Goal: Communication & Community: Answer question/provide support

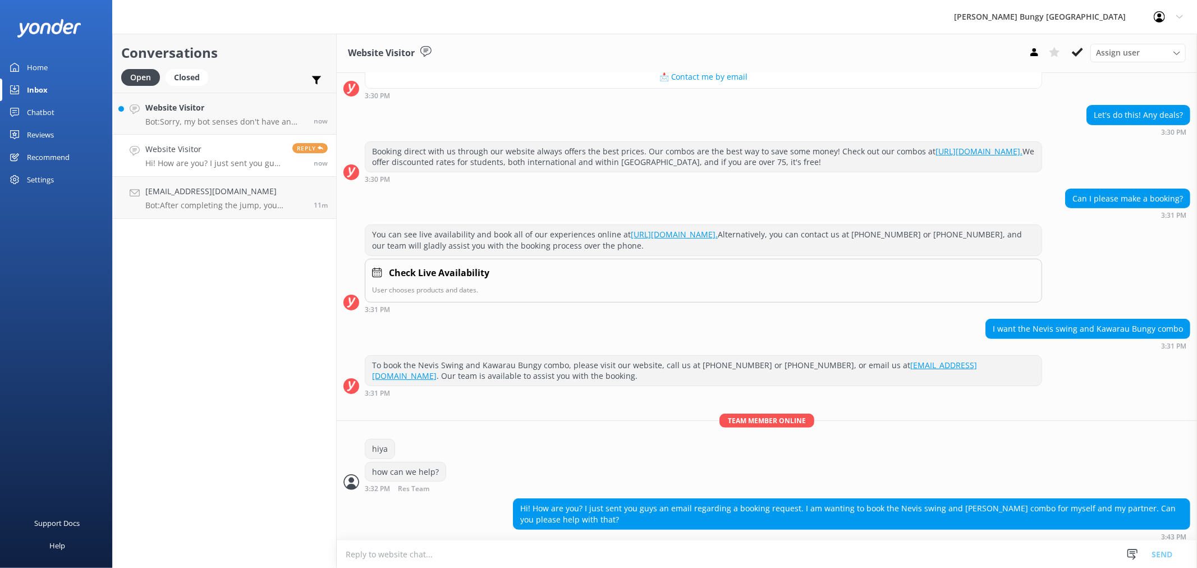
scroll to position [284, 0]
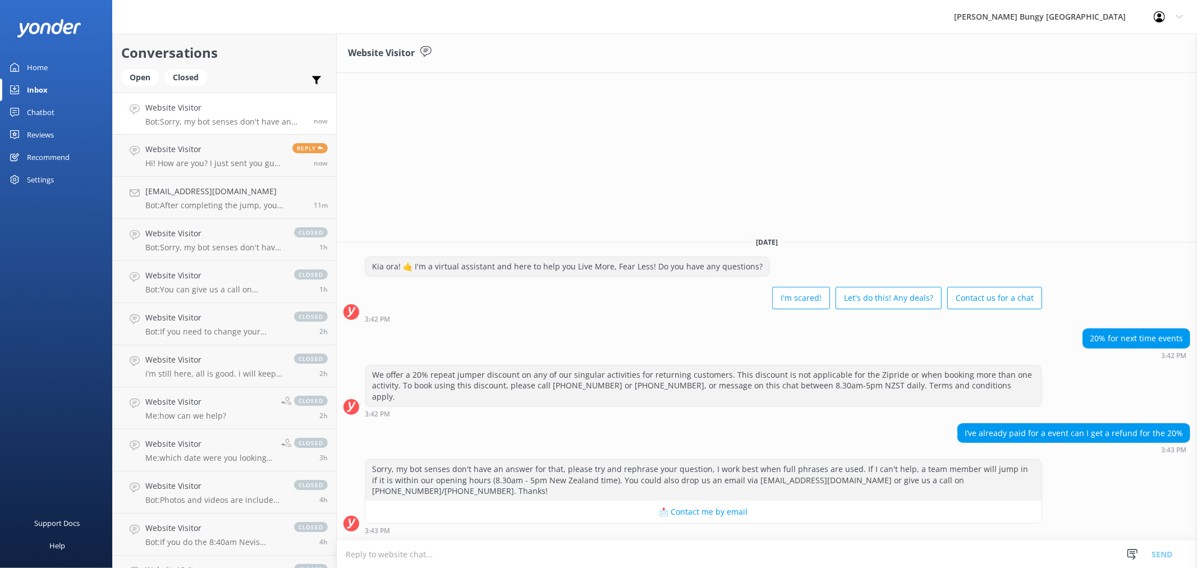
click at [251, 117] on p "Bot: Sorry, my bot senses don't have an answer for that, please try and rephras…" at bounding box center [225, 122] width 160 height 10
click at [244, 164] on p "Hi! How are you? I just sent you guys an email regarding a booking request. I a…" at bounding box center [214, 163] width 139 height 10
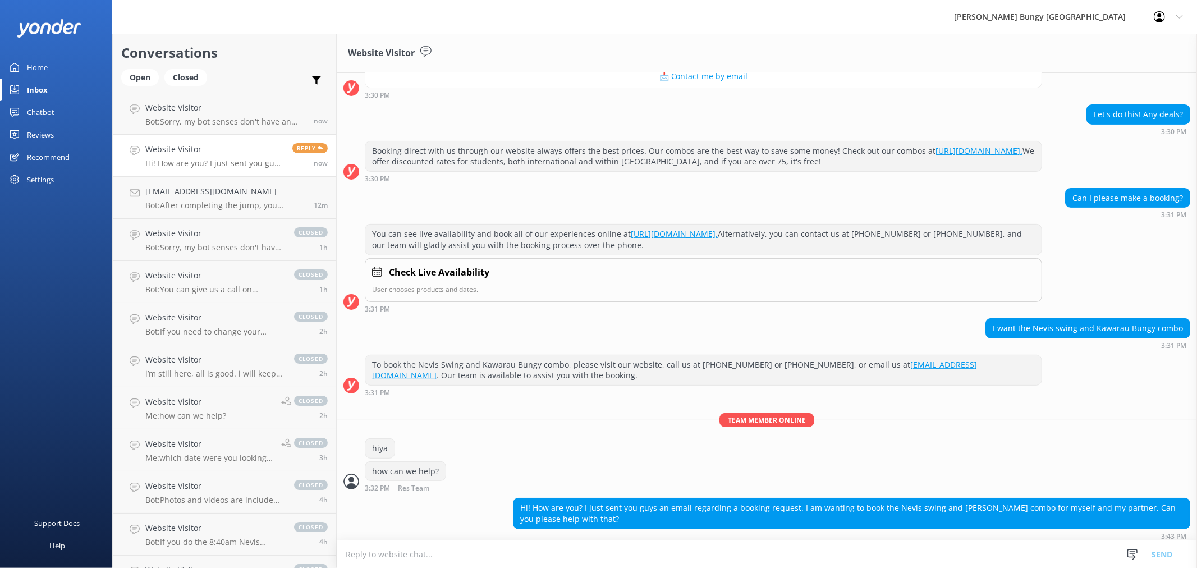
scroll to position [284, 0]
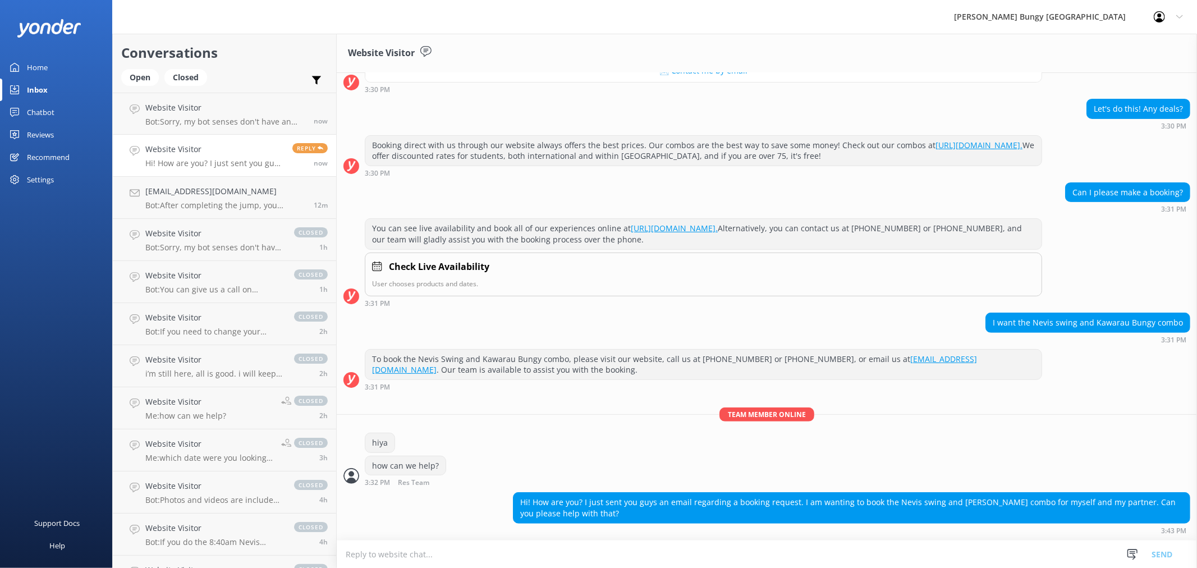
click at [633, 546] on textarea at bounding box center [767, 555] width 861 height 28
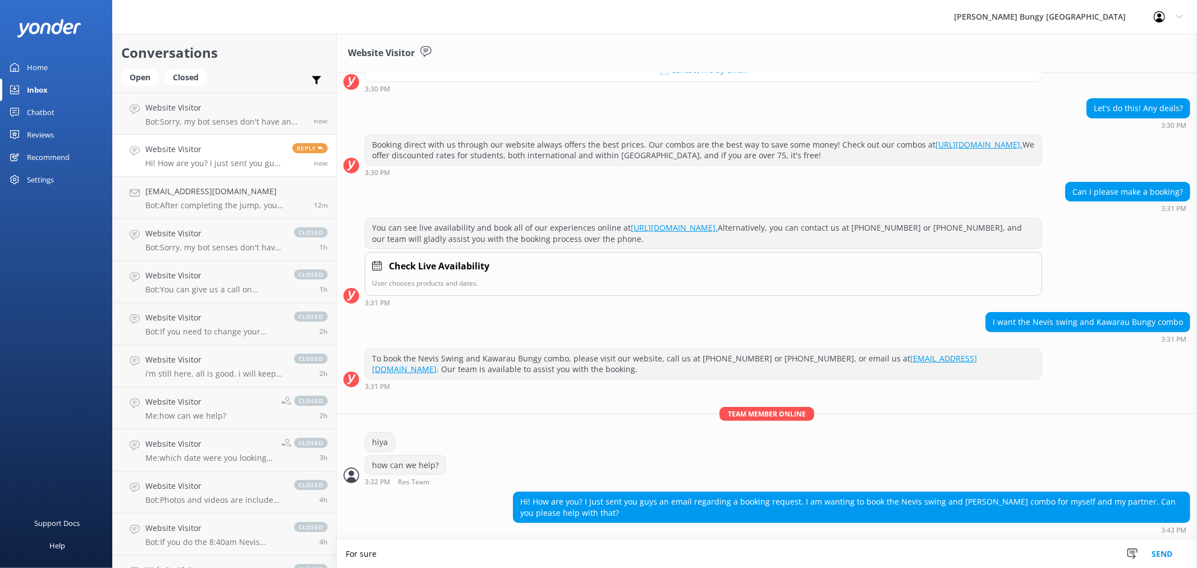
scroll to position [285, 0]
type textarea "For sure, what date/time were we thinking?"
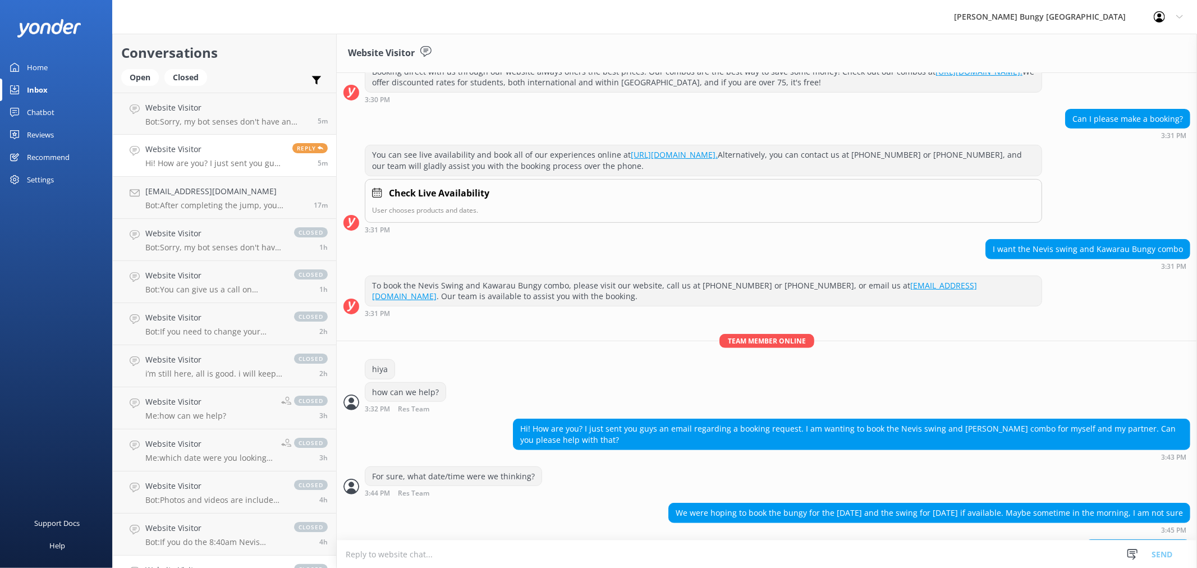
scroll to position [394, 0]
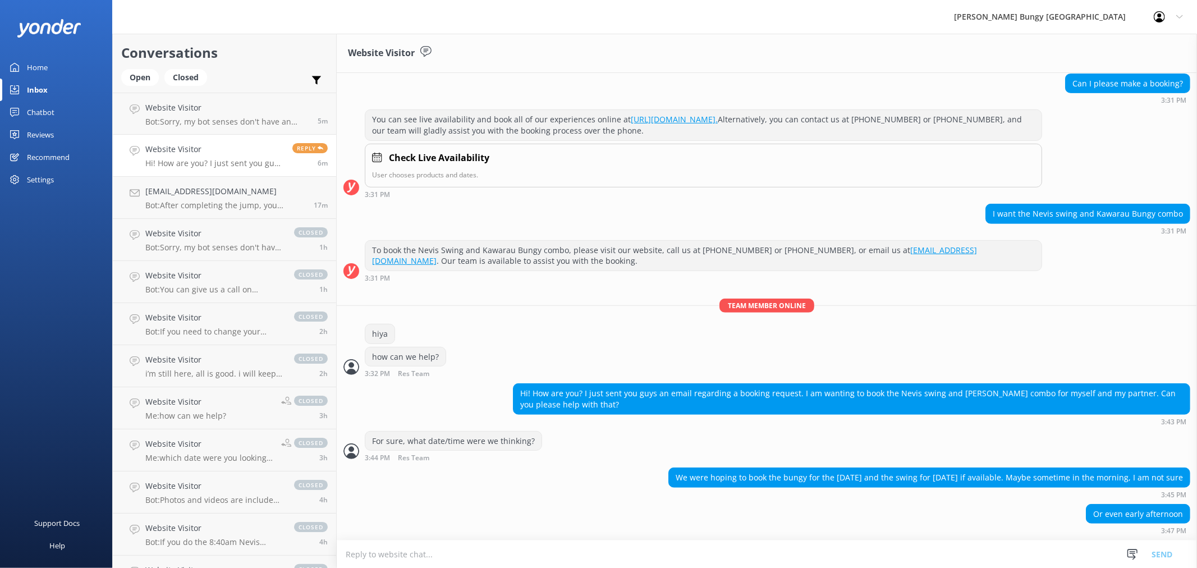
click at [512, 557] on textarea at bounding box center [767, 555] width 861 height 28
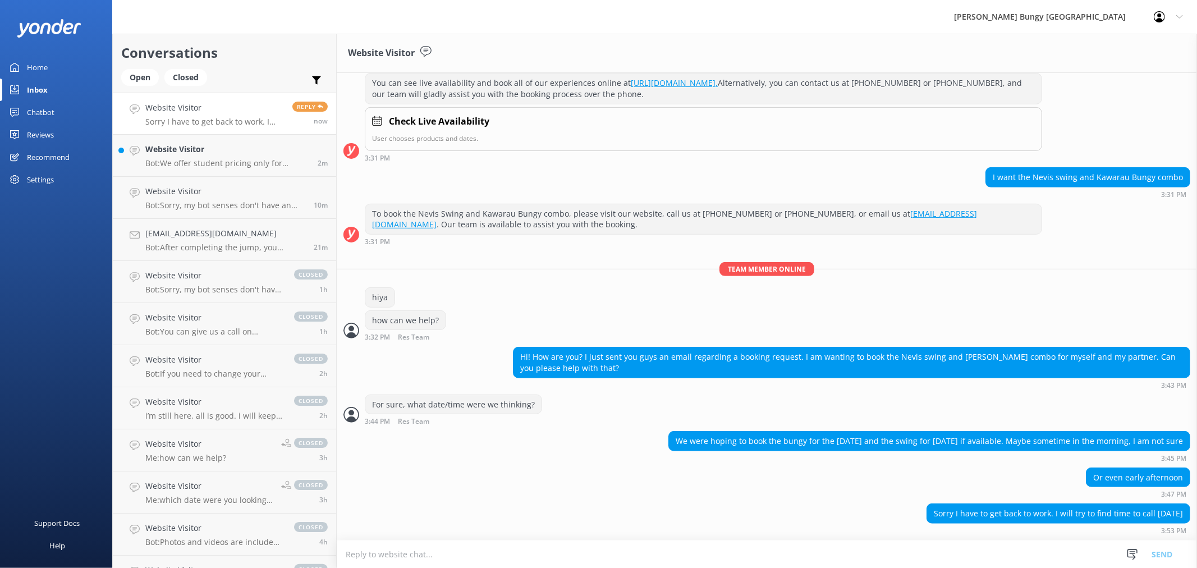
scroll to position [430, 0]
click at [226, 114] on h4 "Website Visitor" at bounding box center [214, 108] width 139 height 12
click at [253, 154] on h4 "Website Visitor" at bounding box center [227, 149] width 164 height 12
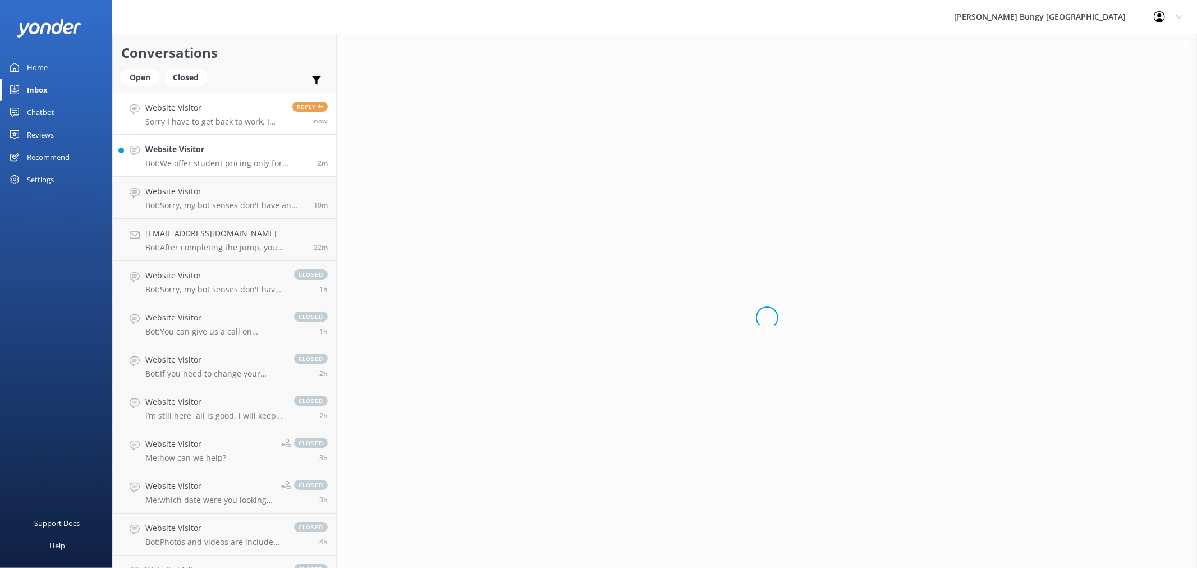
click at [255, 124] on p "Sorry I have to get back to work. I will try to find time to call [DATE]" at bounding box center [214, 122] width 139 height 10
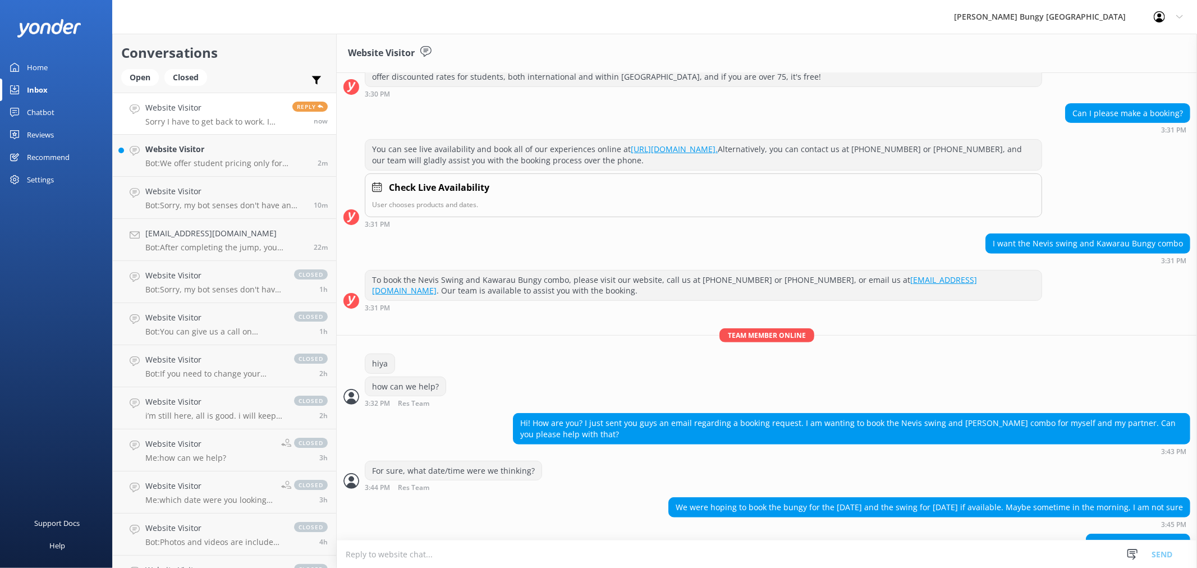
scroll to position [430, 0]
